Goal: Navigation & Orientation: Find specific page/section

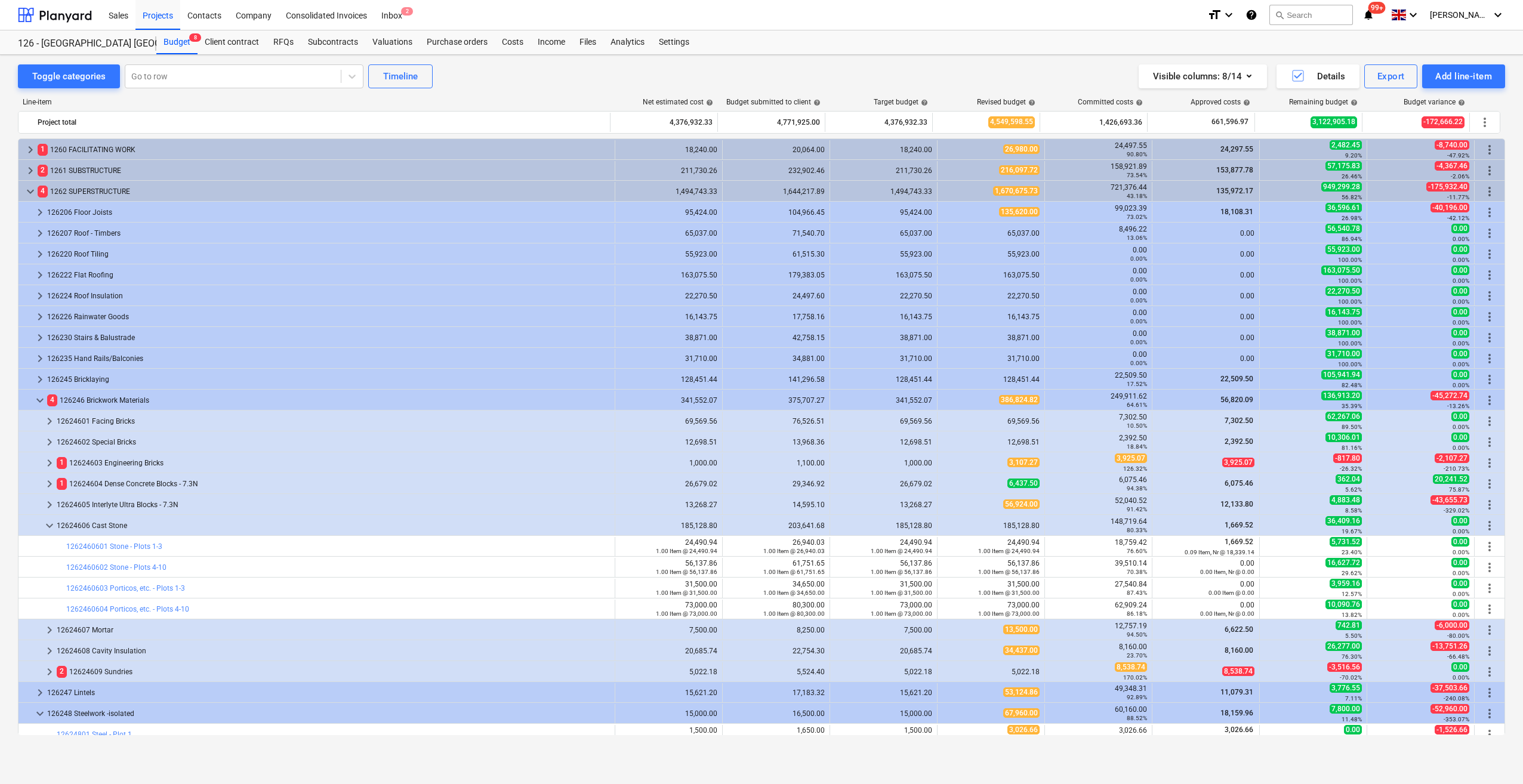
scroll to position [238, 0]
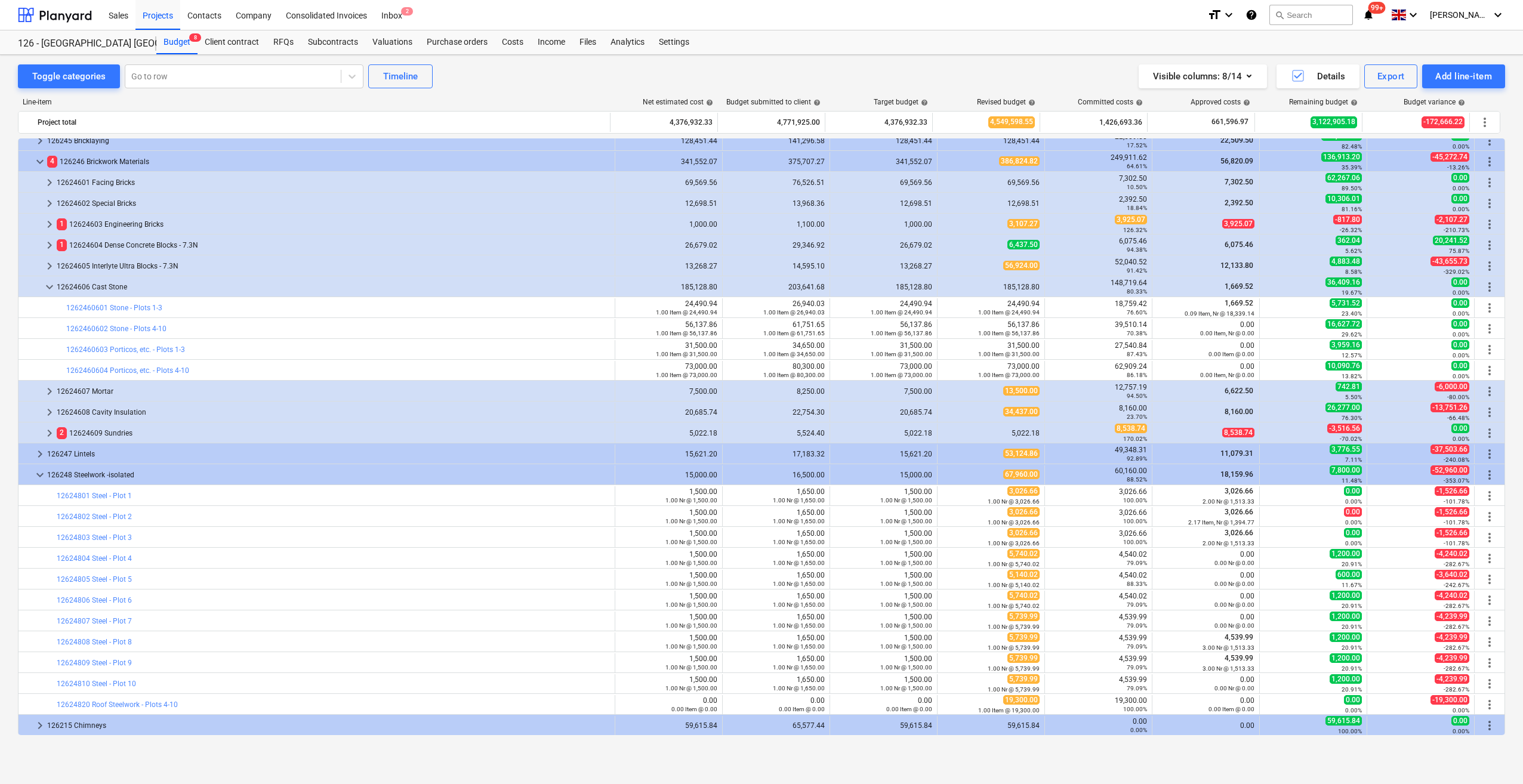
click at [965, 74] on div "Visible columns : 8/14 Details Export Add line-item" at bounding box center [1146, 76] width 718 height 24
click at [253, 18] on div "Company" at bounding box center [253, 14] width 50 height 30
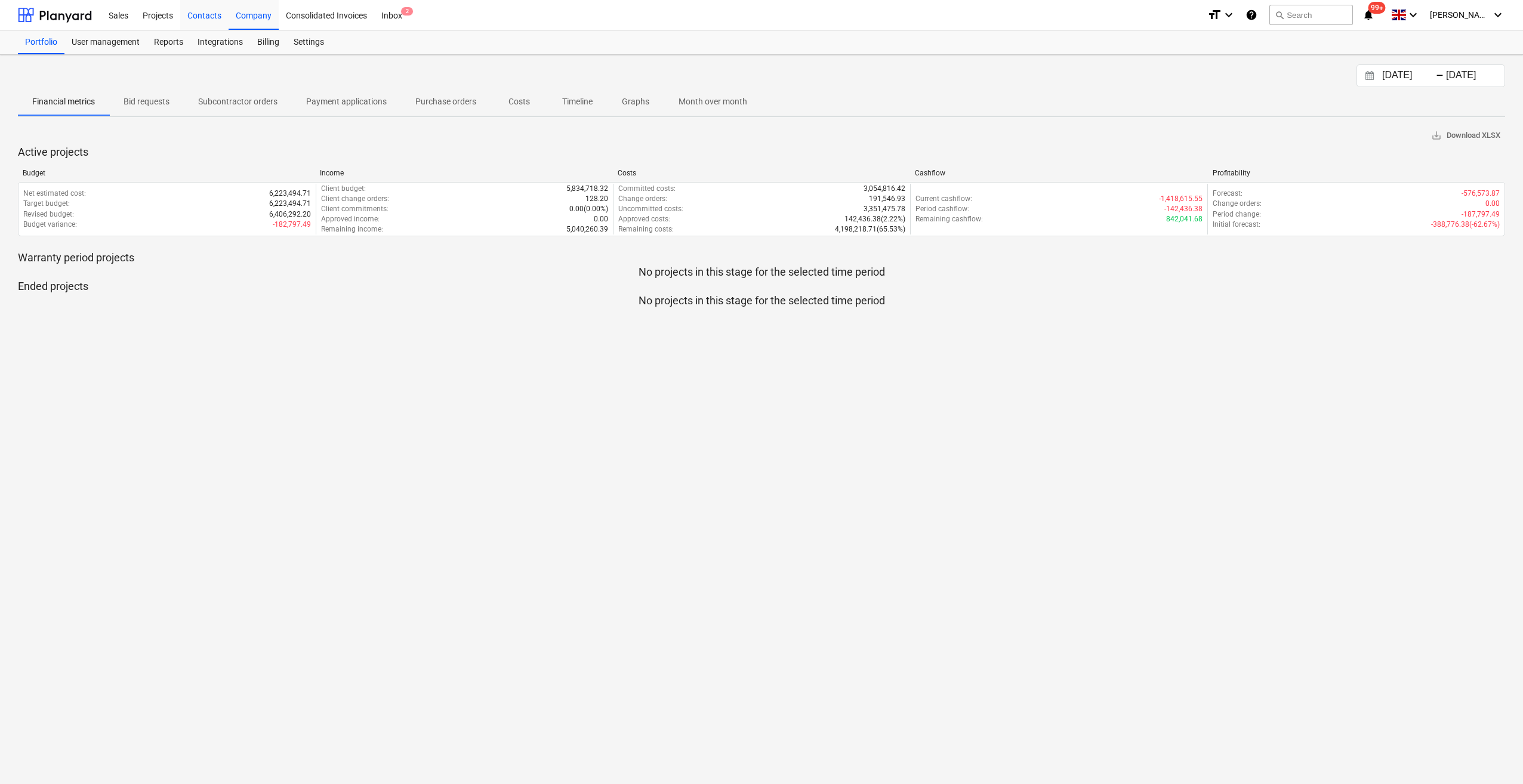
click at [196, 20] on div "Contacts" at bounding box center [204, 14] width 49 height 30
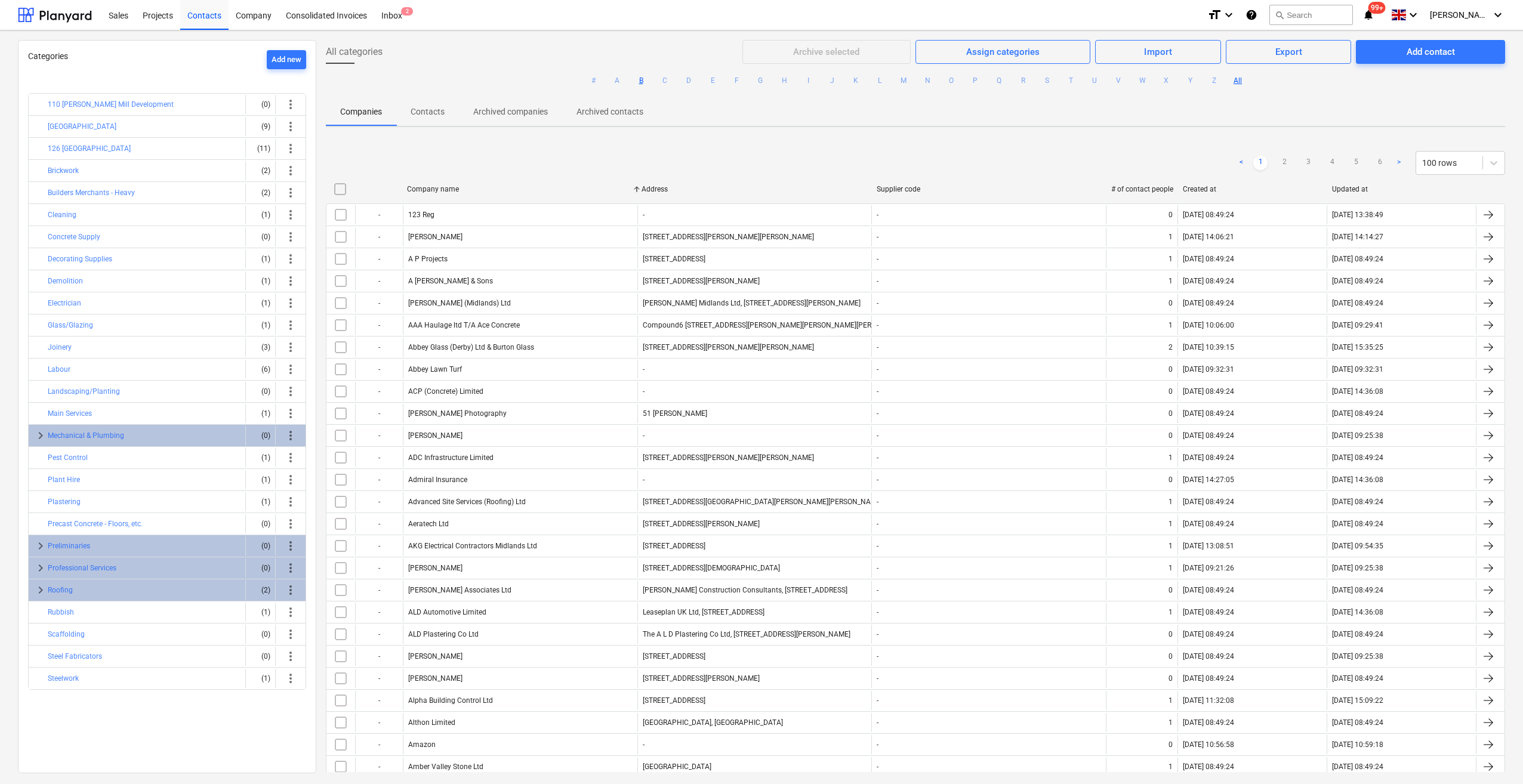
click at [637, 81] on button "B" at bounding box center [641, 80] width 14 height 14
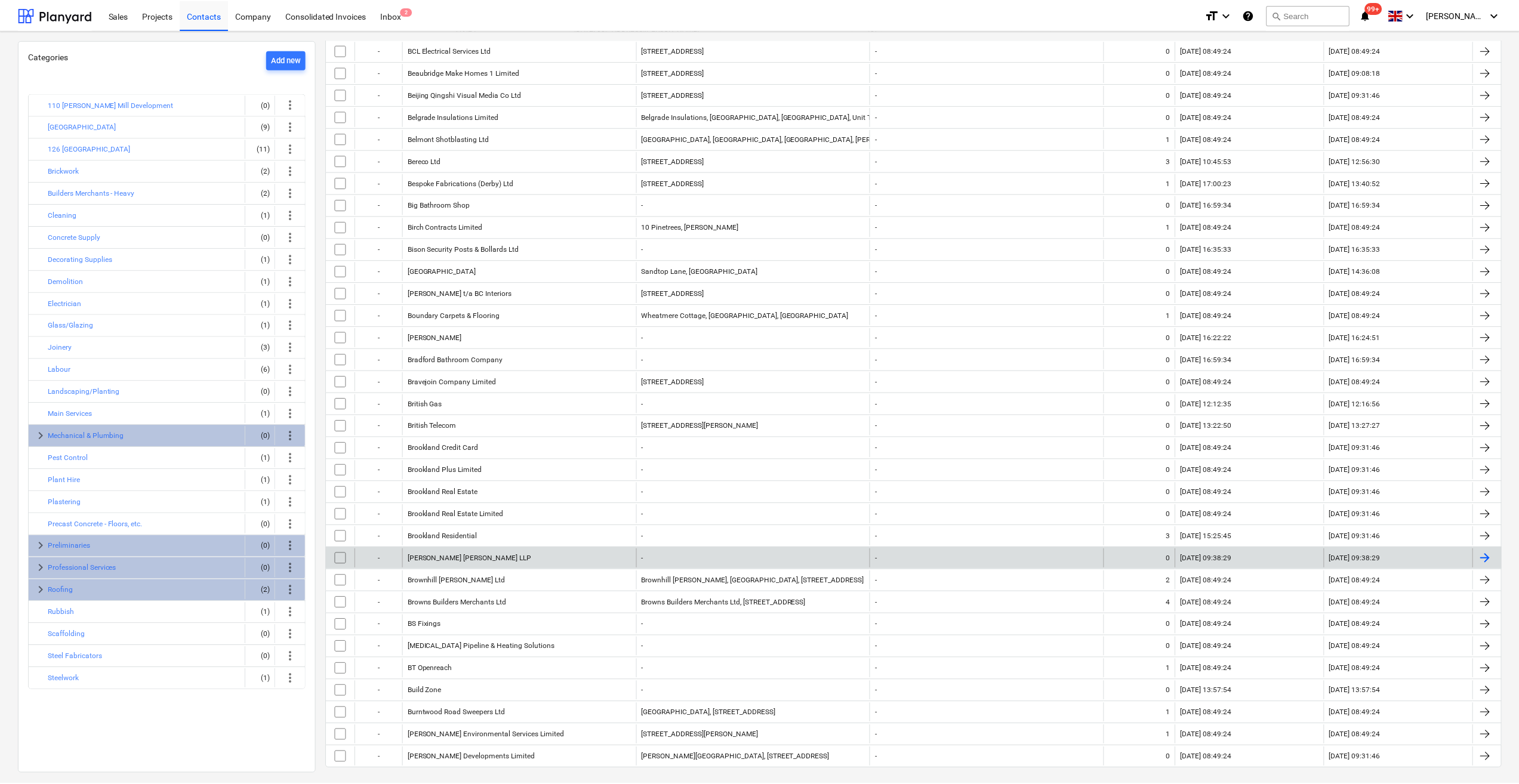
scroll to position [179, 0]
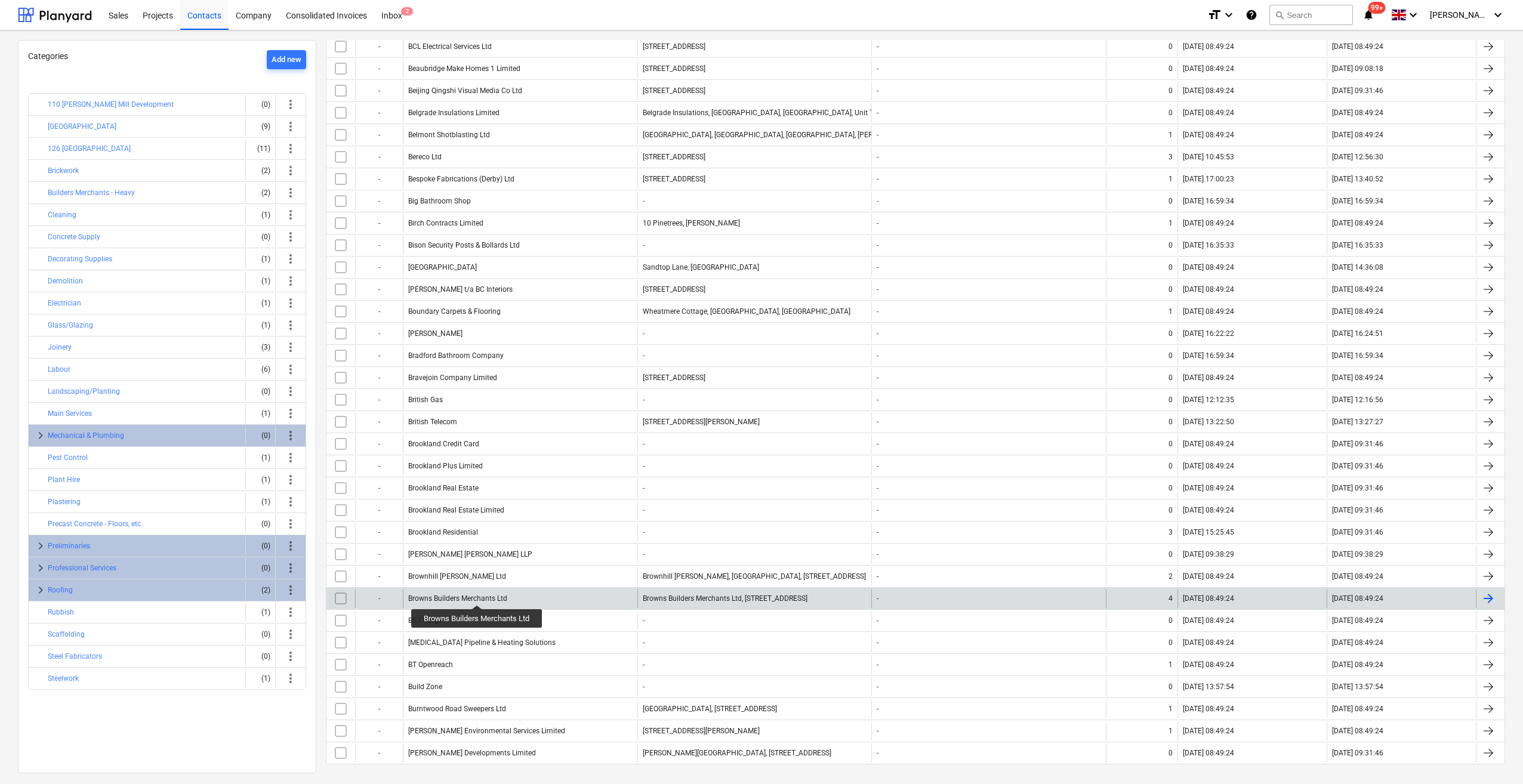
click at [478, 594] on div "Browns Builders Merchants Ltd" at bounding box center [458, 598] width 99 height 8
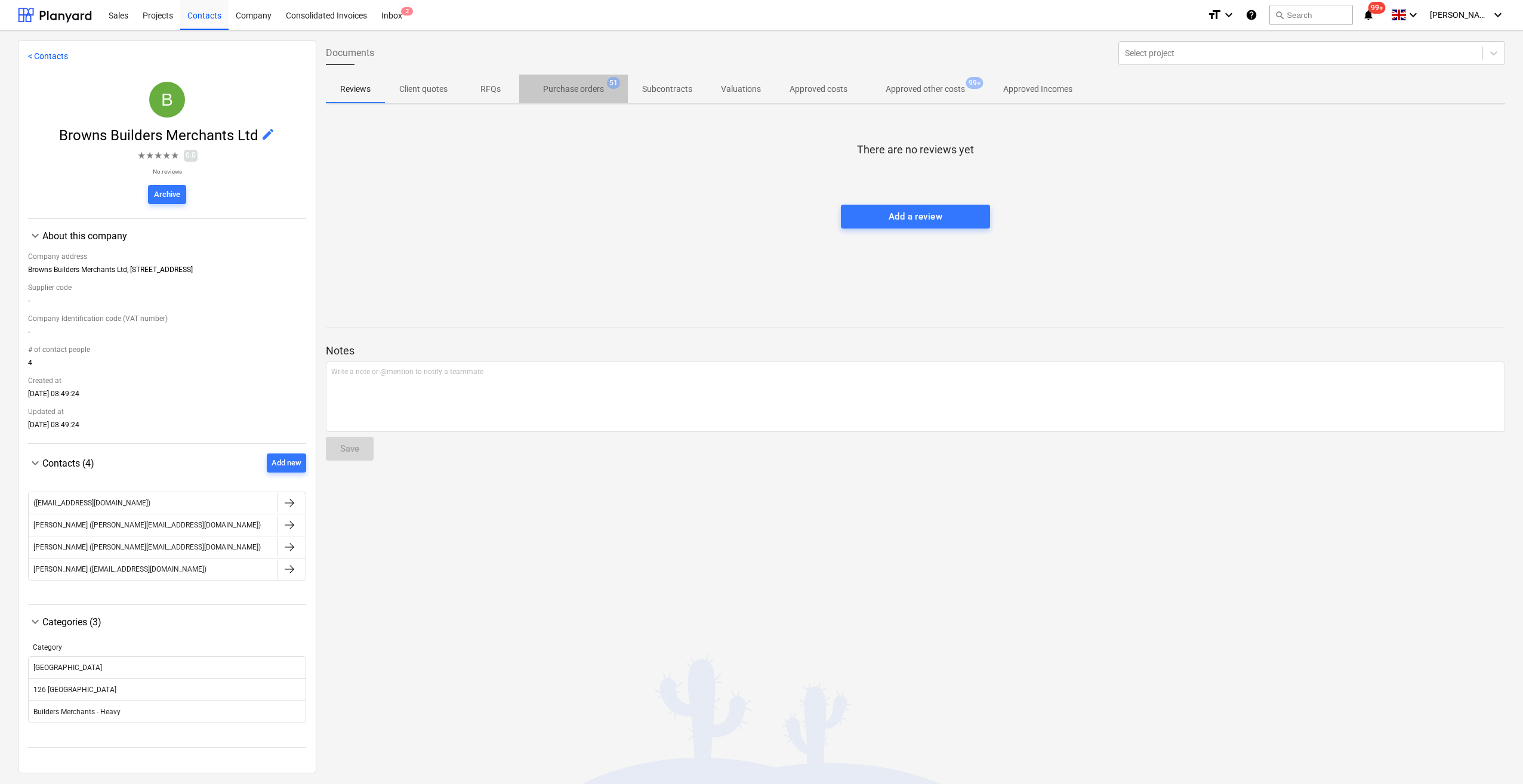
click at [573, 90] on p "Purchase orders" at bounding box center [573, 89] width 61 height 13
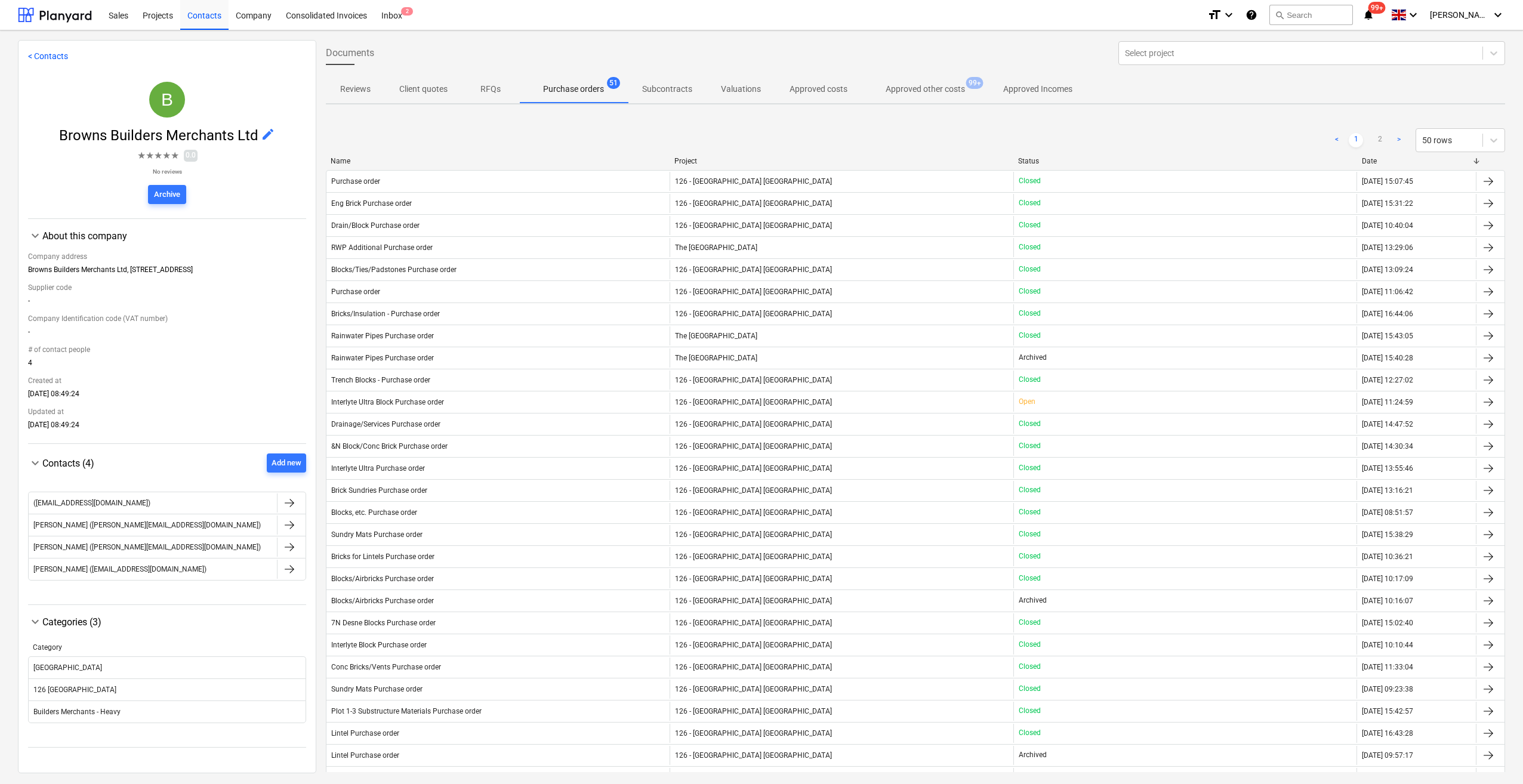
click at [927, 90] on p "Approved other costs" at bounding box center [925, 89] width 80 height 13
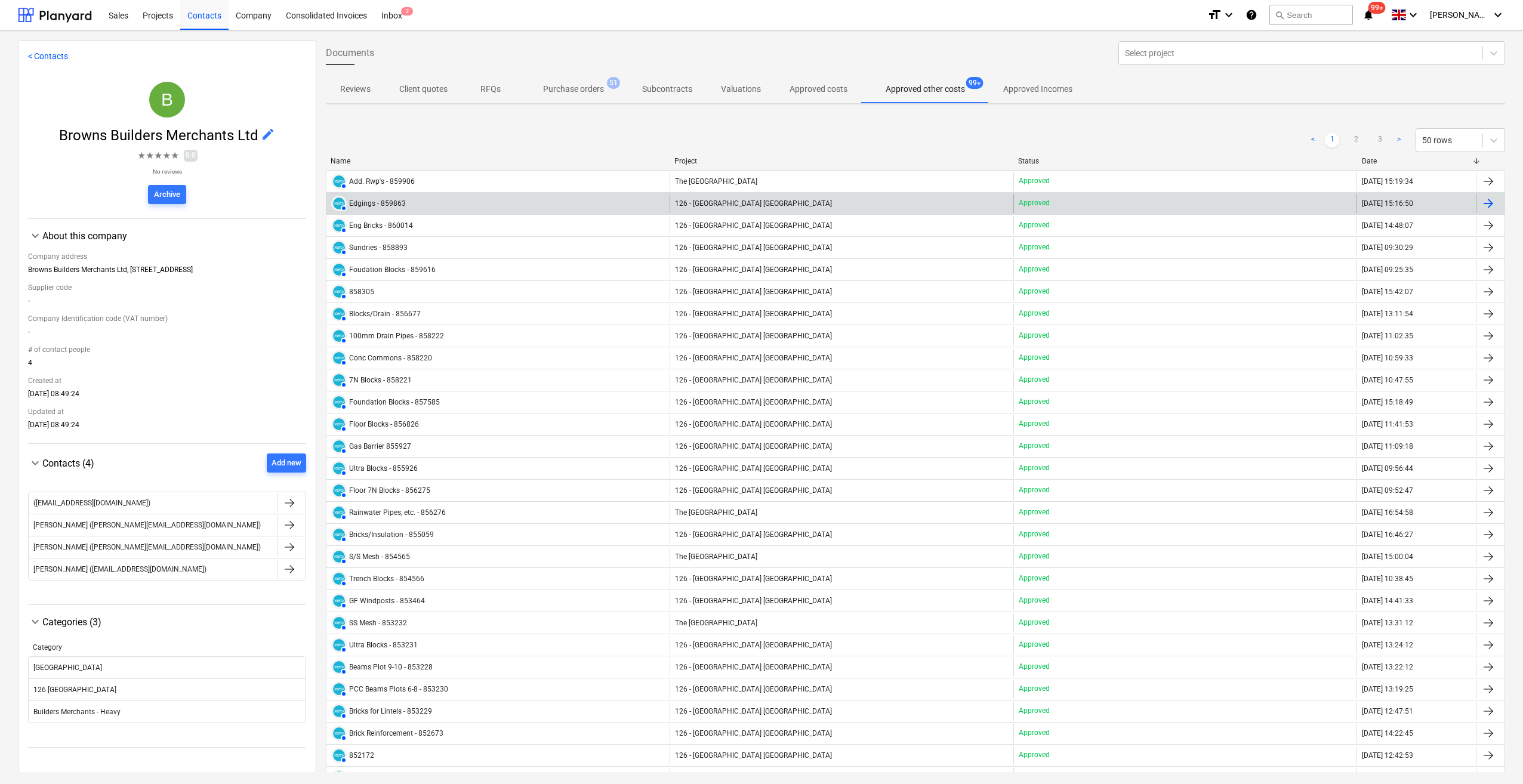
click at [396, 201] on div "Edgings - 859863" at bounding box center [377, 203] width 57 height 8
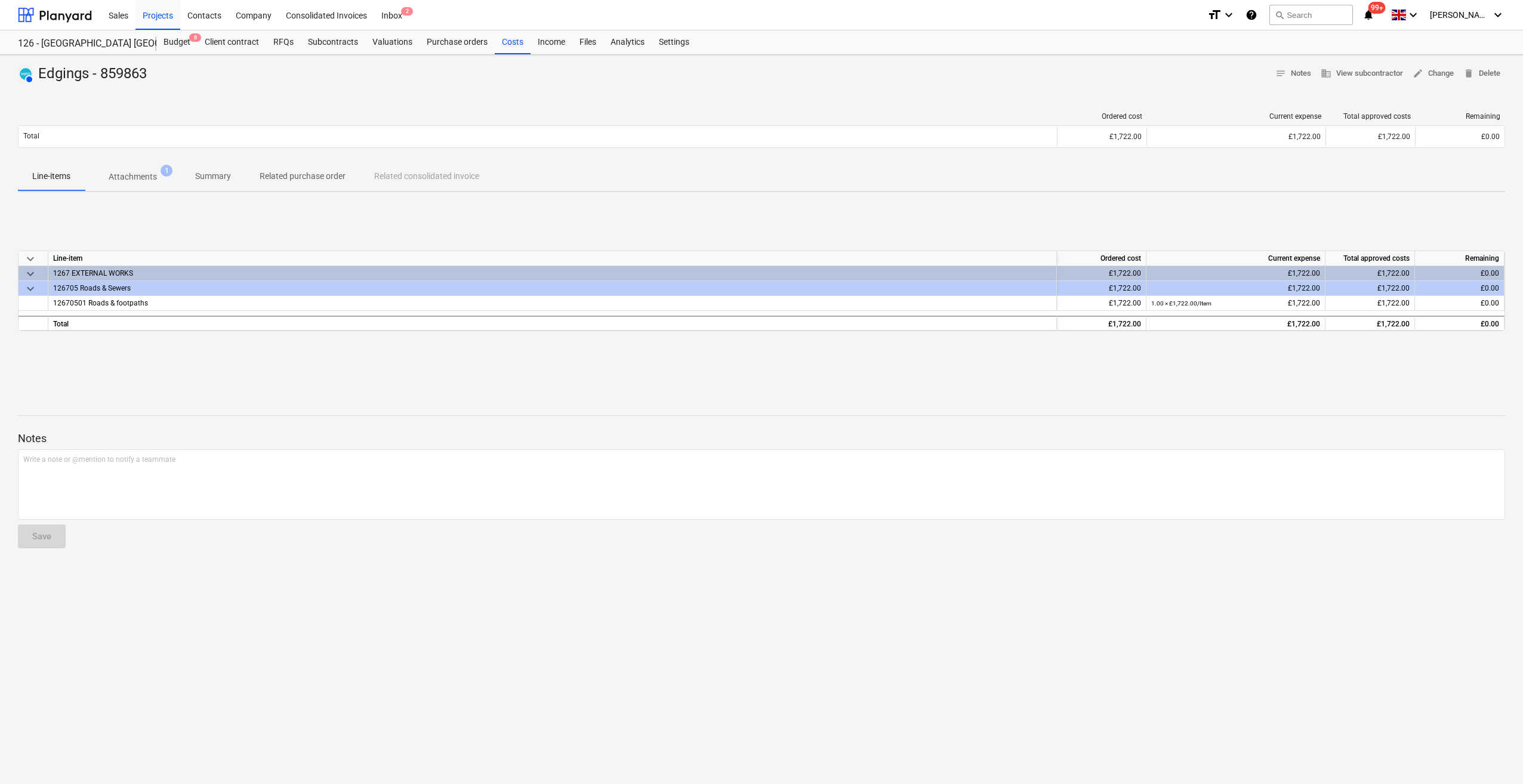
click at [950, 408] on div at bounding box center [762, 404] width 1487 height 9
click at [452, 42] on div "Purchase orders" at bounding box center [458, 42] width 75 height 24
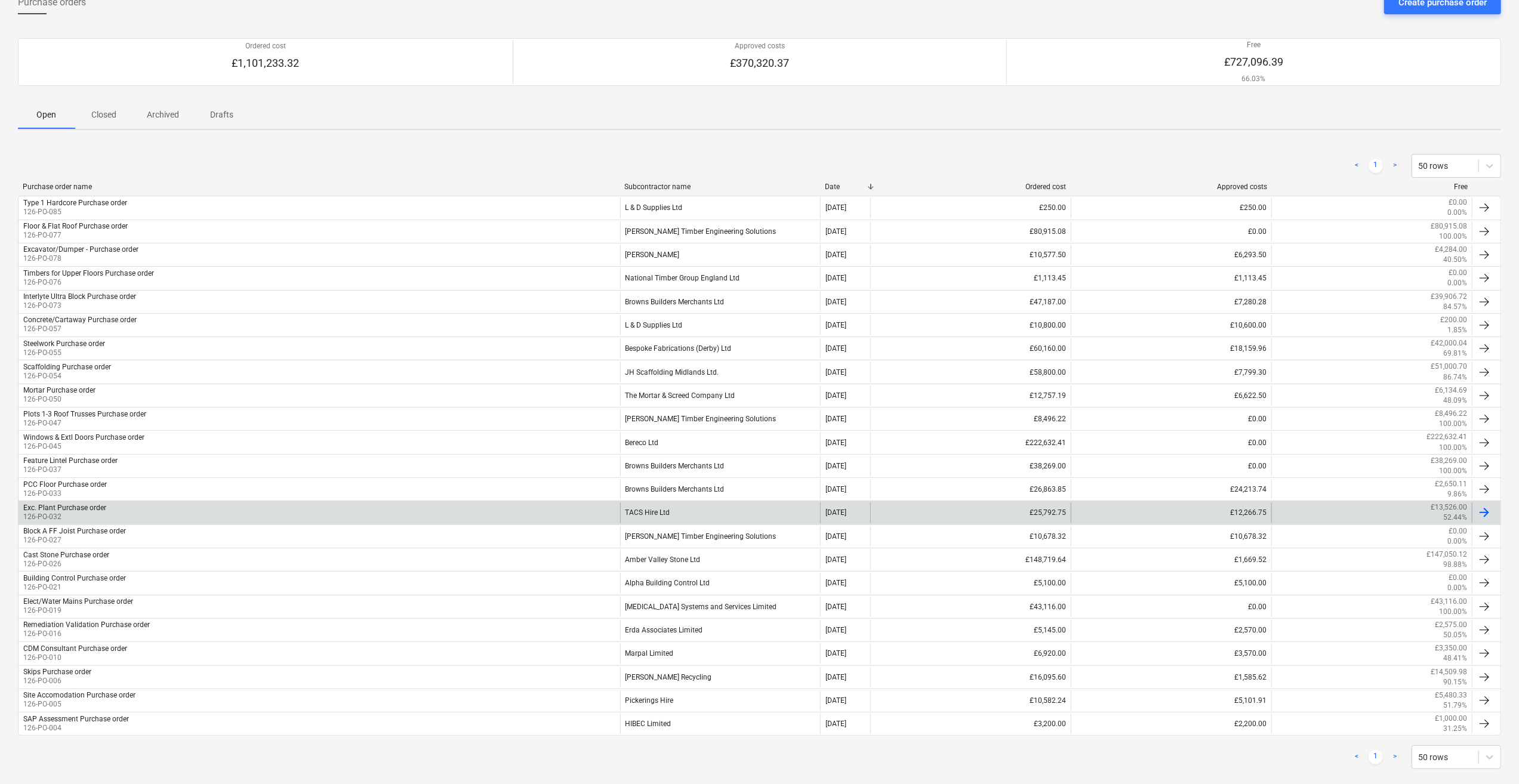
scroll to position [87, 0]
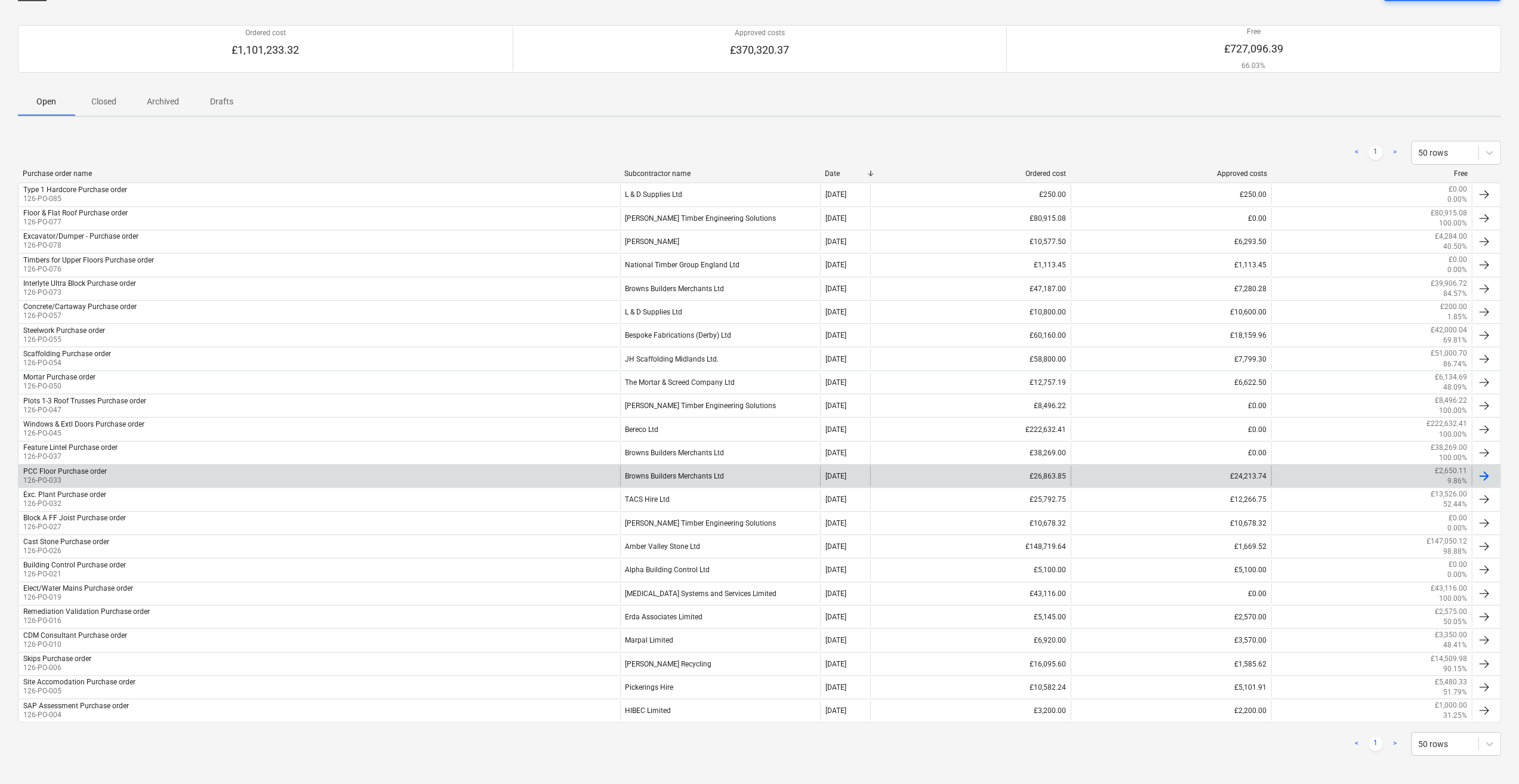
click at [169, 471] on div "PCC Floor Purchase order 126-PO-033" at bounding box center [319, 476] width 602 height 20
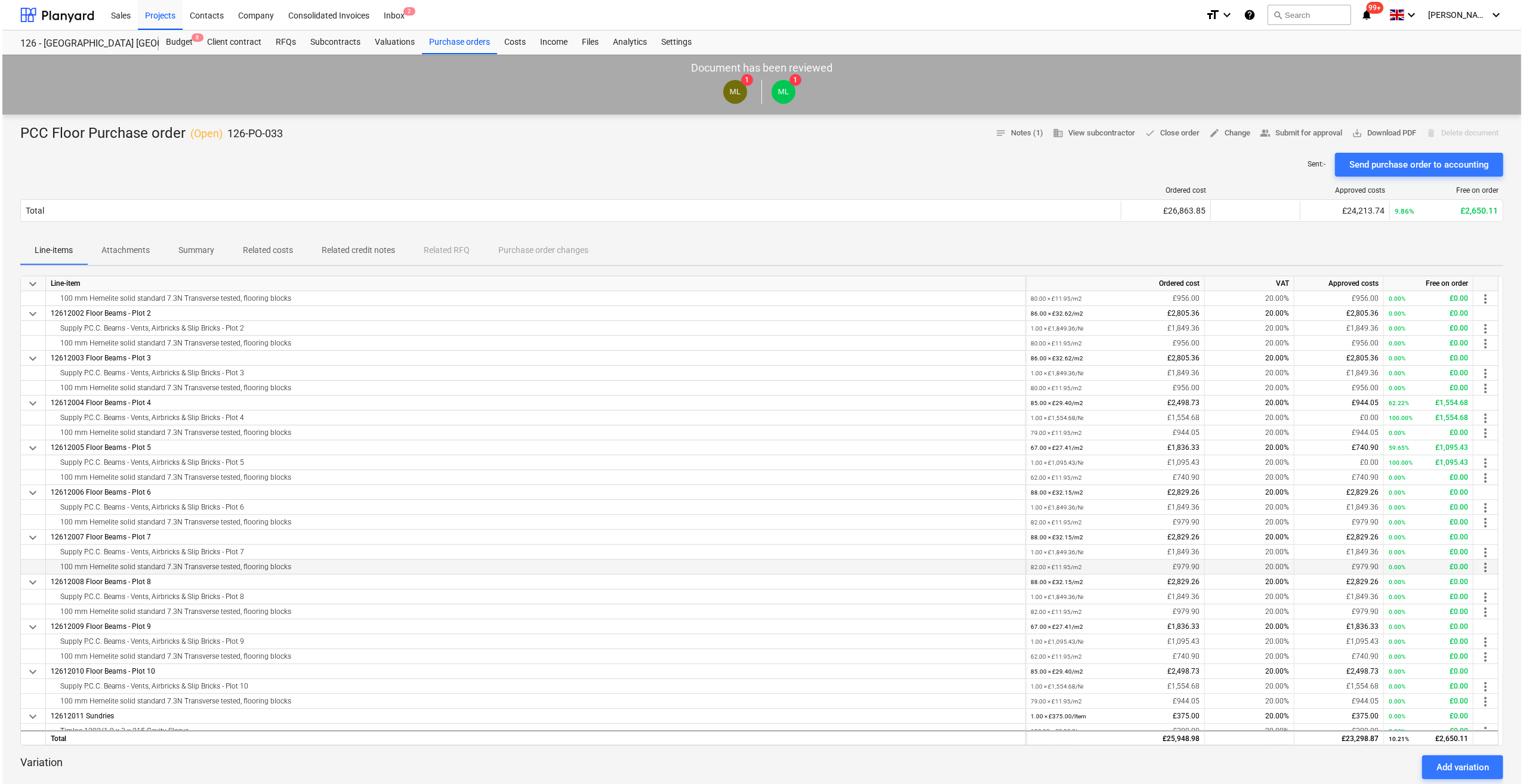
scroll to position [82, 0]
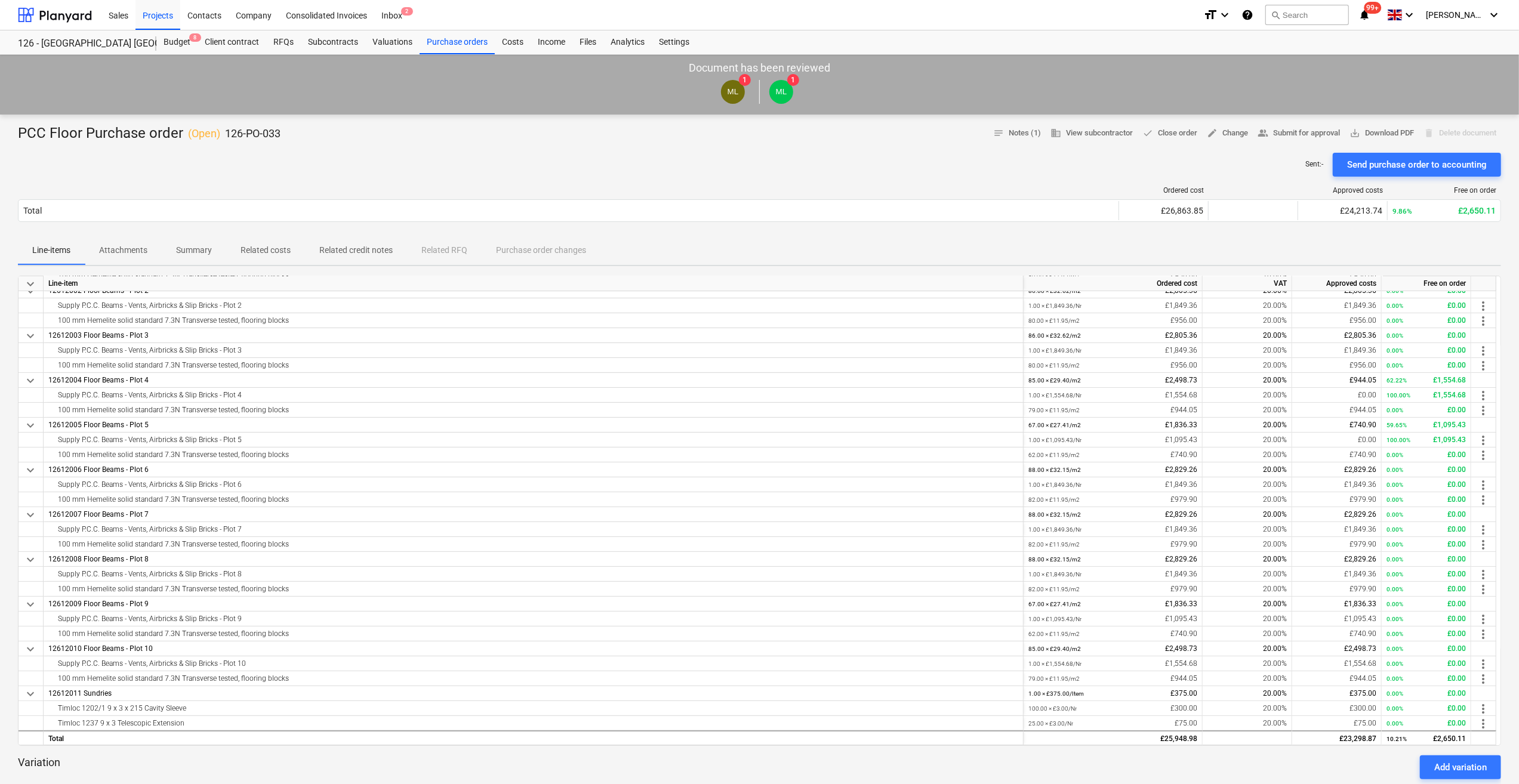
click at [942, 170] on div "Sent : - Send purchase order to accounting" at bounding box center [760, 164] width 1483 height 24
click at [175, 43] on div "Budget 8" at bounding box center [177, 42] width 41 height 24
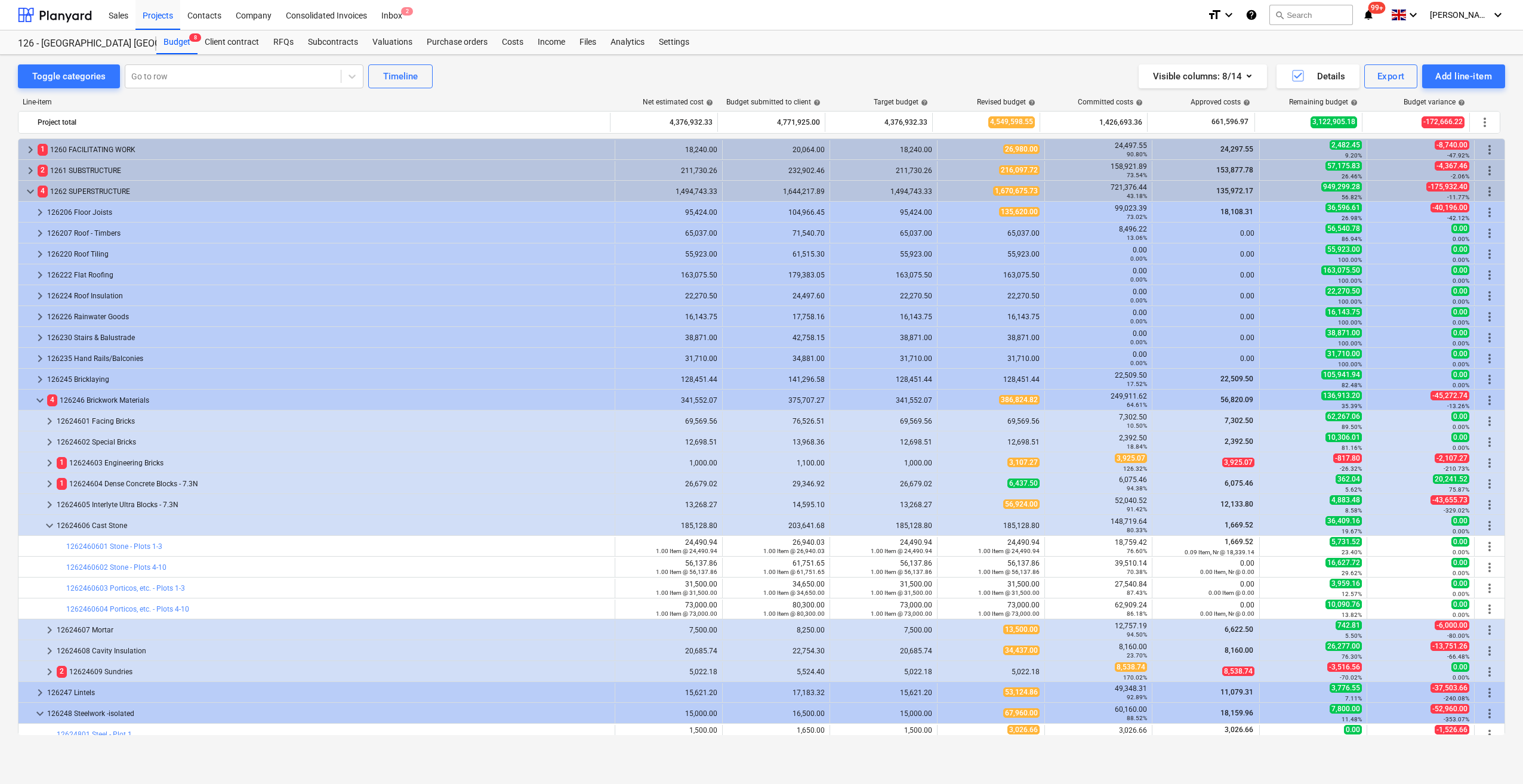
scroll to position [60, 0]
